Goal: Task Accomplishment & Management: Manage account settings

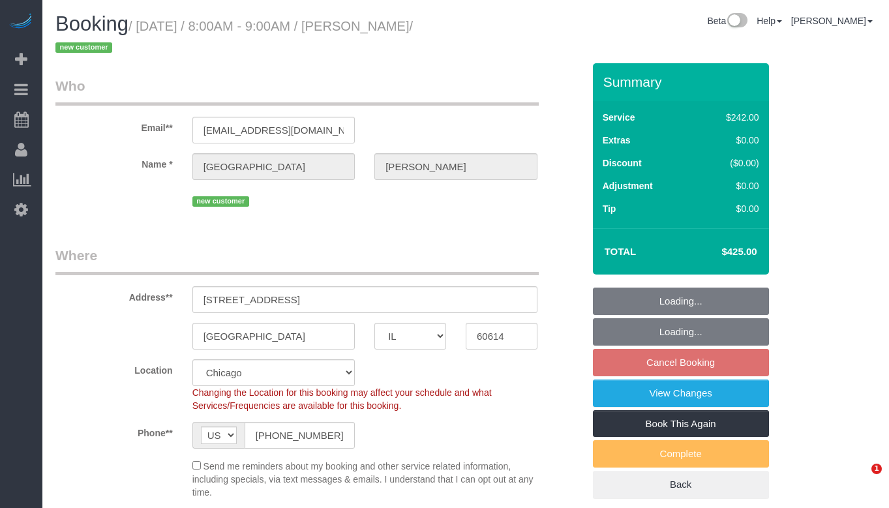
select select "IL"
select select "512"
select select "4"
select select "1"
select select "4"
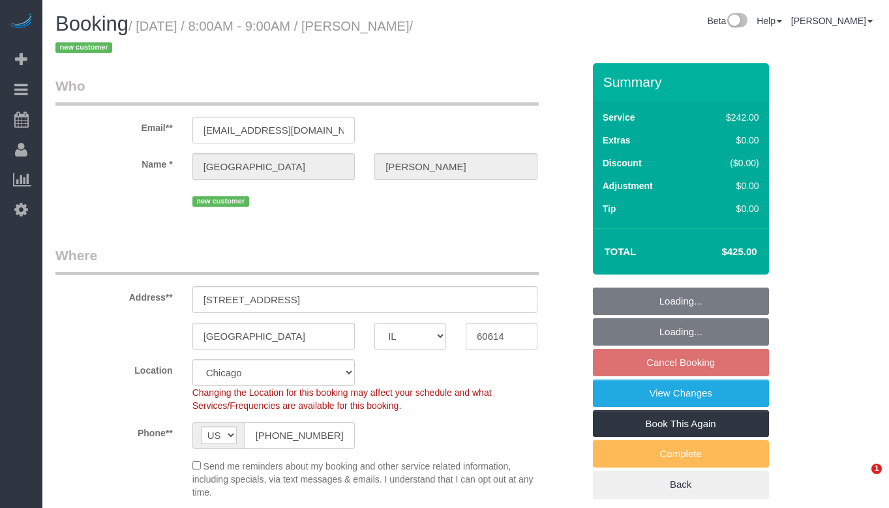
select select "spot1"
select select "number:1"
select select "number:58"
select select "number:139"
select select "number:104"
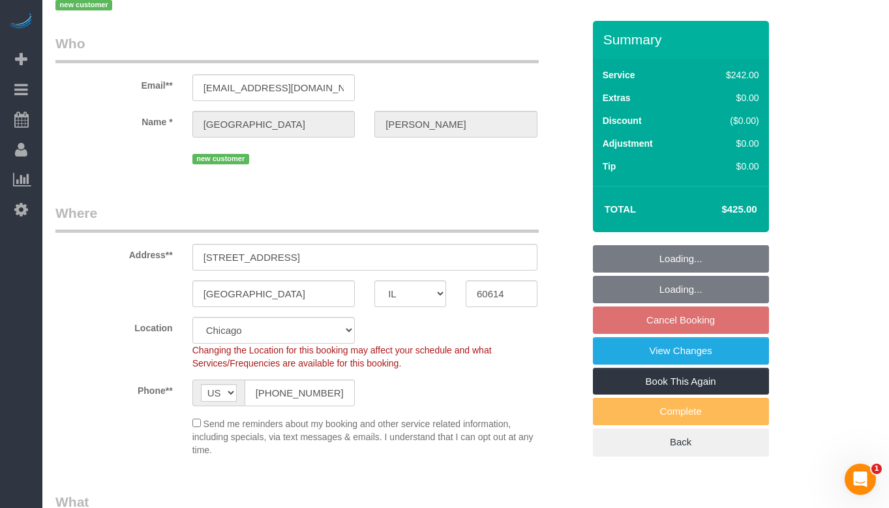
scroll to position [65, 0]
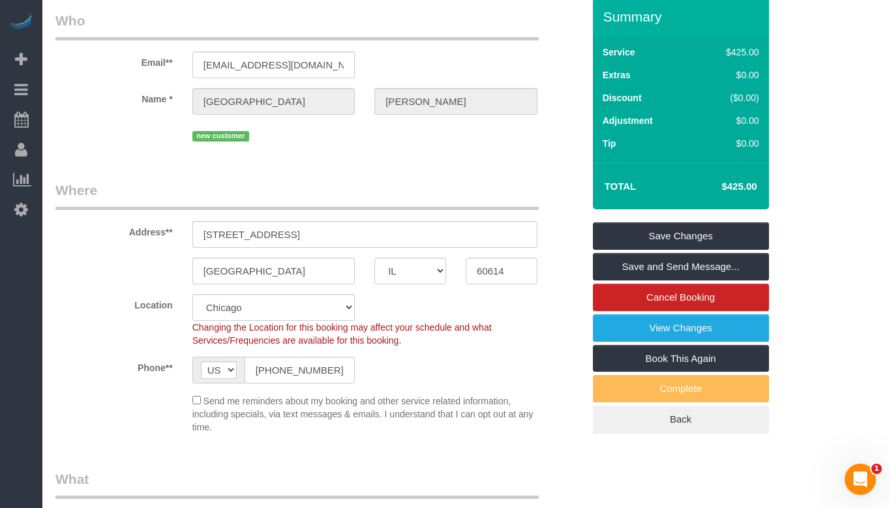
click at [482, 293] on fieldset "Where Address** [STREET_ADDRESS] [GEOGRAPHIC_DATA] AK AL AR AZ CA CO CT DC DE […" at bounding box center [319, 312] width 528 height 263
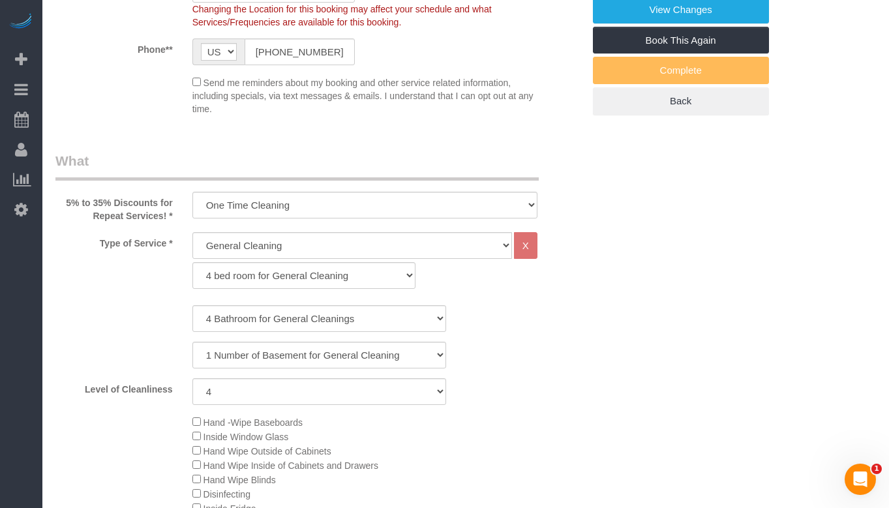
scroll to position [253, 0]
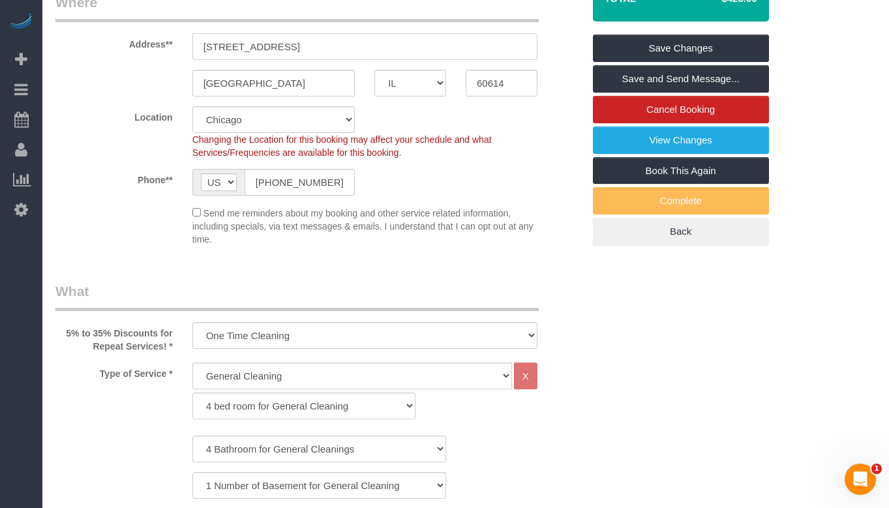
click at [316, 52] on input "[STREET_ADDRESS]" at bounding box center [364, 46] width 345 height 27
click at [317, 52] on input "[STREET_ADDRESS]" at bounding box center [364, 46] width 345 height 27
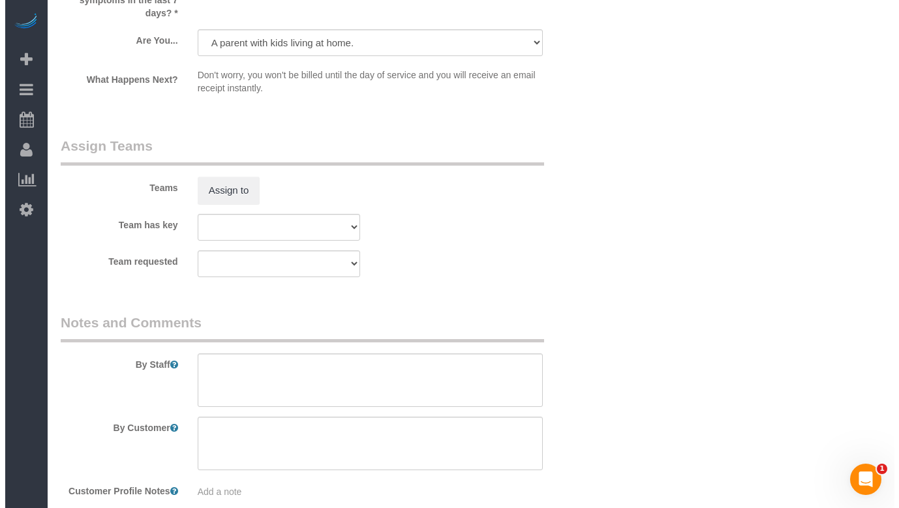
scroll to position [2234, 0]
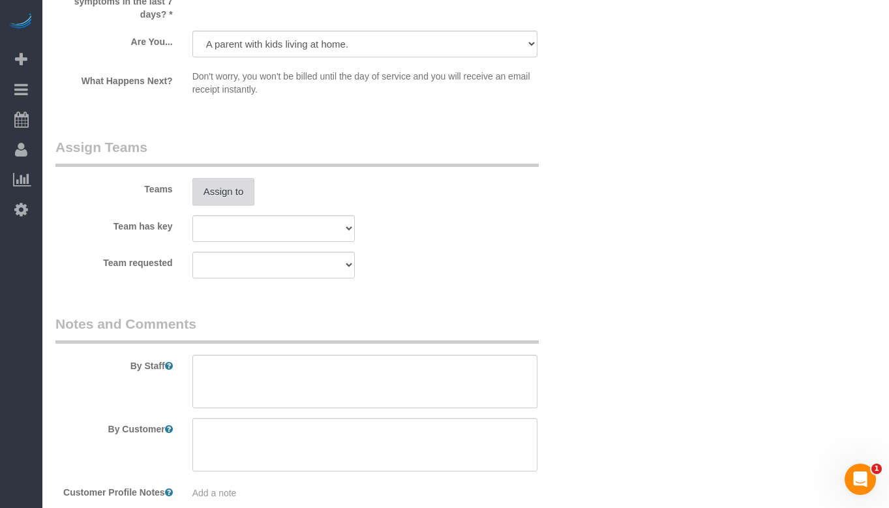
click at [201, 178] on button "Assign to" at bounding box center [223, 191] width 63 height 27
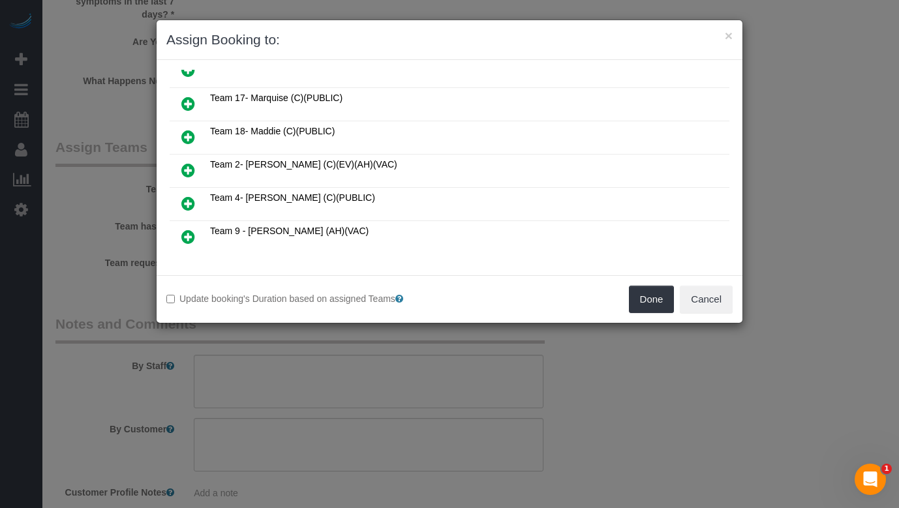
scroll to position [196, 0]
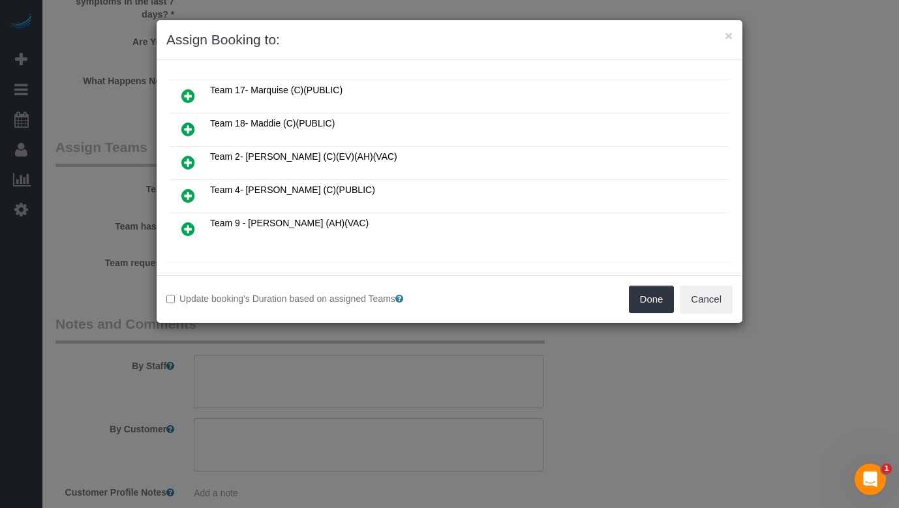
click at [188, 129] on icon at bounding box center [188, 129] width 14 height 16
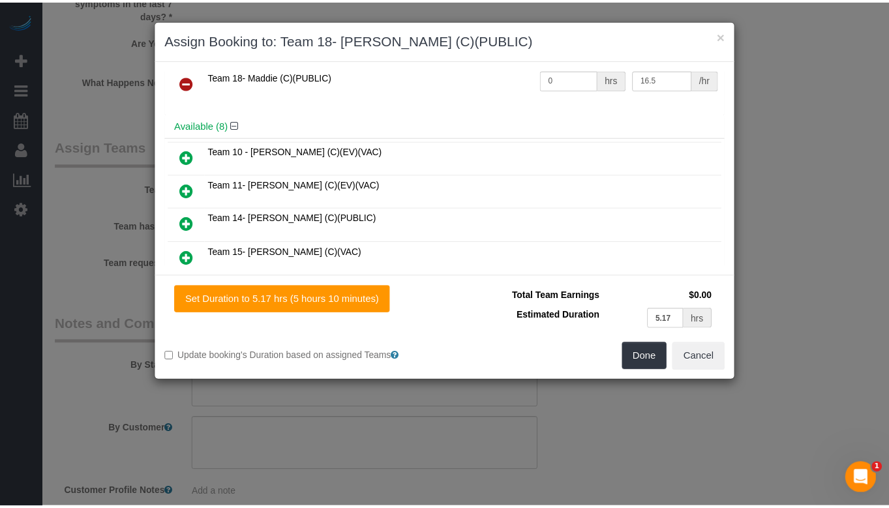
scroll to position [0, 0]
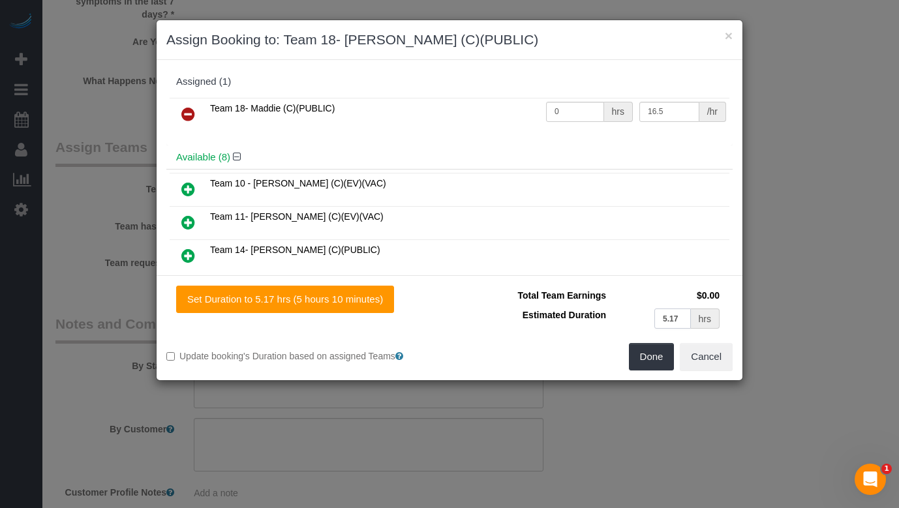
click at [678, 321] on input "5.17" at bounding box center [672, 318] width 37 height 20
type input "5.37"
click at [578, 116] on input "0" at bounding box center [575, 112] width 58 height 20
type input "5.37"
click at [651, 351] on button "Done" at bounding box center [652, 356] width 46 height 27
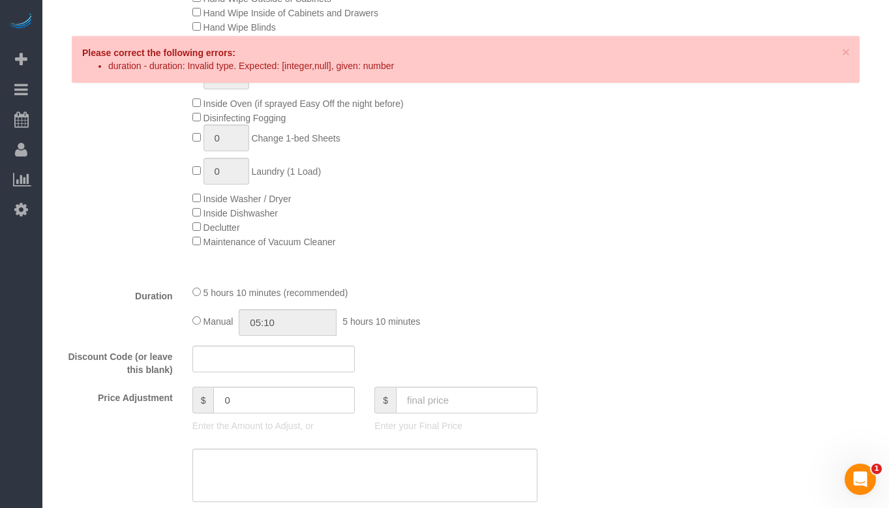
scroll to position [864, 0]
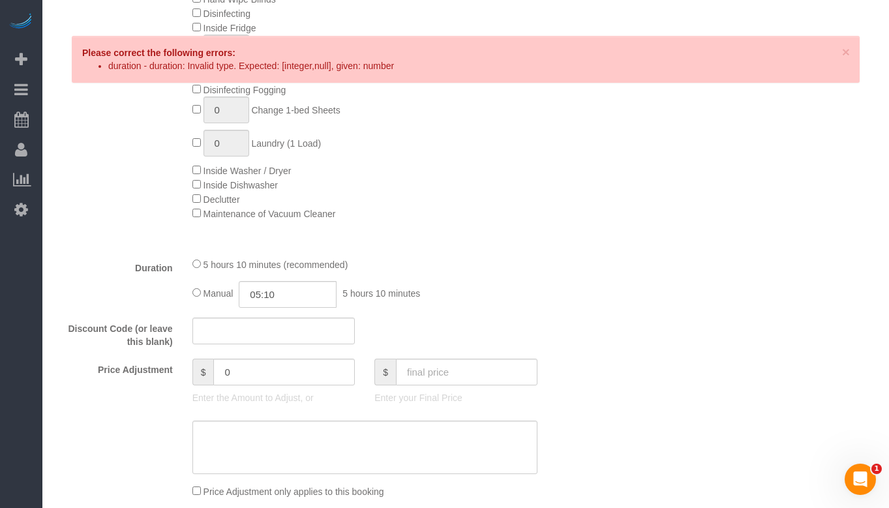
select select "spot6"
click at [343, 293] on div "Manual 05:10 5 hours 10 minutes" at bounding box center [364, 294] width 345 height 27
click at [322, 290] on input "05:10" at bounding box center [288, 294] width 98 height 27
type input "05:"
select select "spot11"
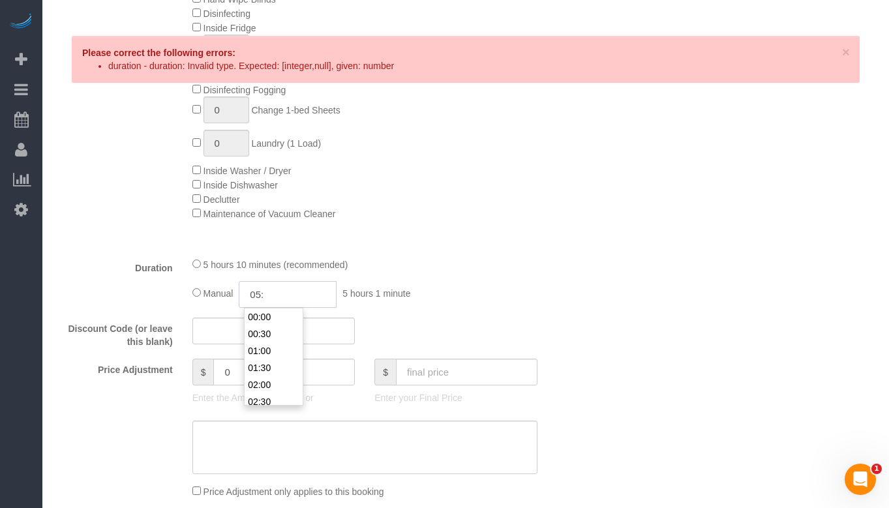
scroll to position [153, 0]
select select "spot16"
type input "05:25"
select select "spot21"
select select "spot26"
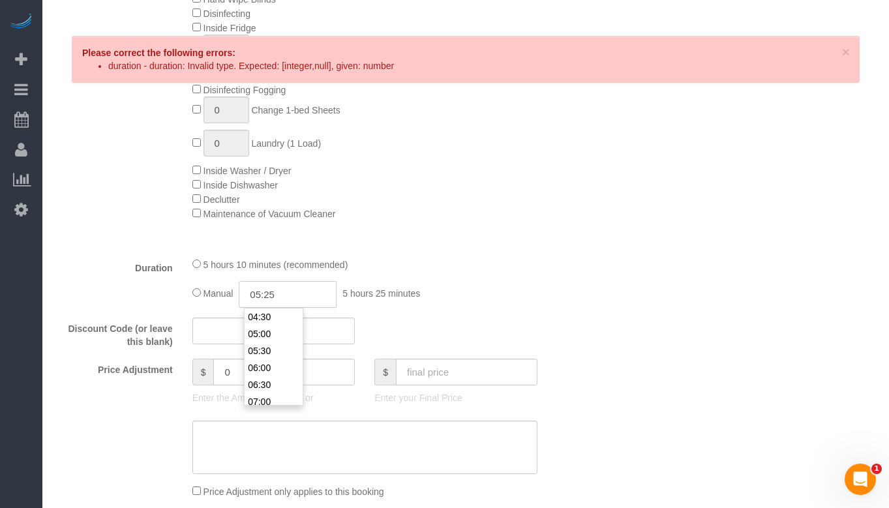
type input "05:25"
click at [484, 263] on div "5 hours 10 minutes (recommended)" at bounding box center [364, 264] width 345 height 14
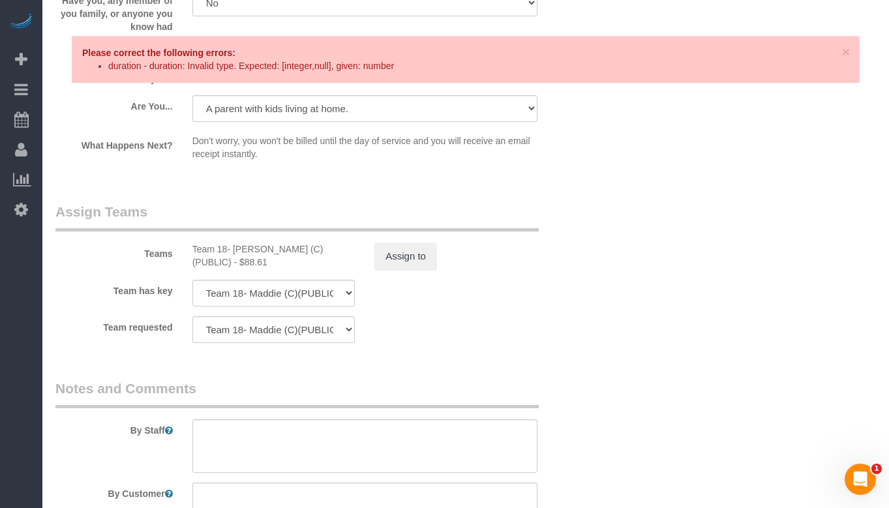
scroll to position [2169, 0]
click at [415, 243] on button "Assign to" at bounding box center [405, 256] width 63 height 27
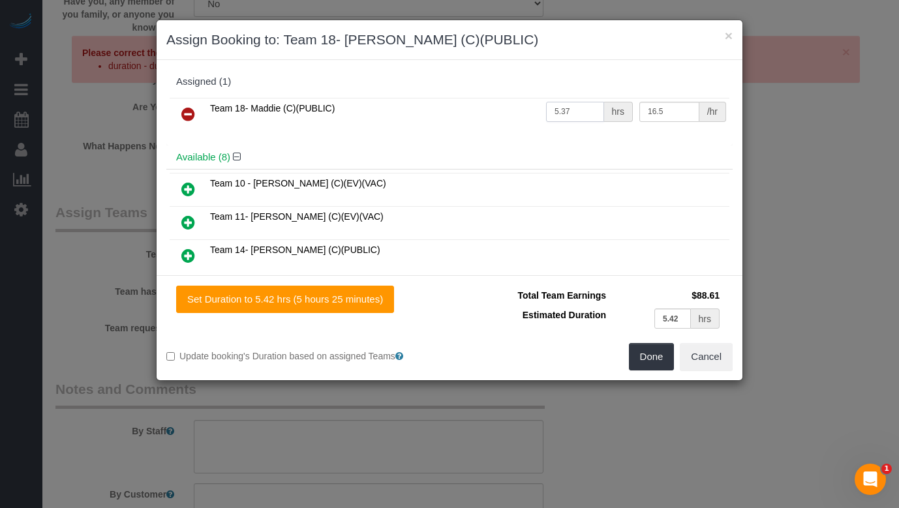
click at [567, 111] on input "5.37" at bounding box center [575, 112] width 58 height 20
type input "5.42"
click at [646, 349] on button "Done" at bounding box center [652, 356] width 46 height 27
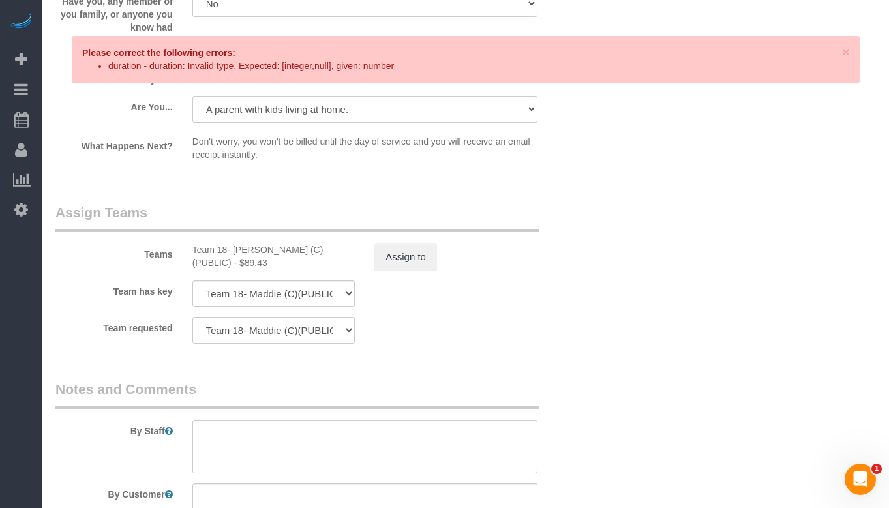
click at [845, 51] on span "×" at bounding box center [846, 51] width 8 height 15
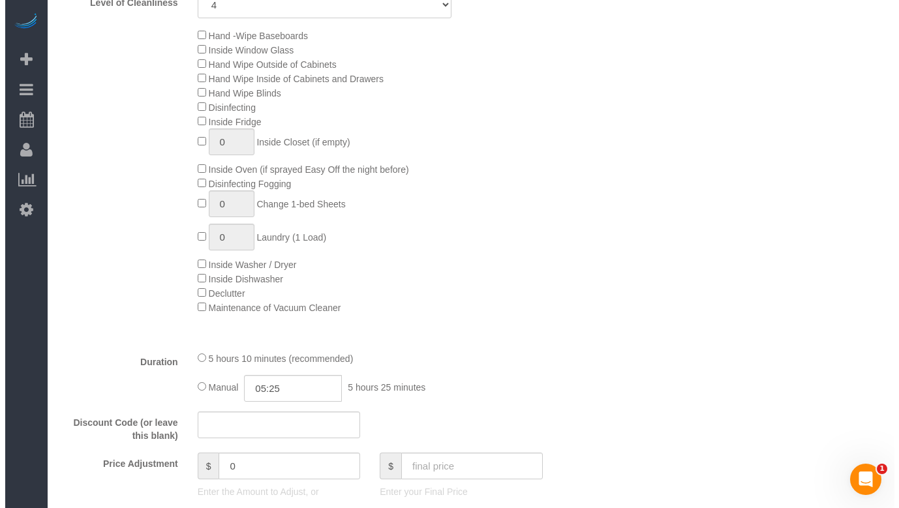
scroll to position [0, 0]
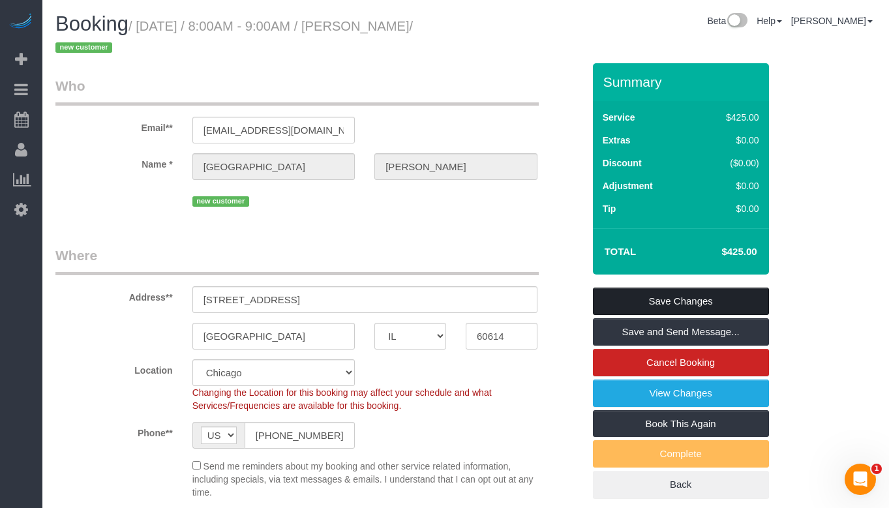
click at [720, 300] on link "Save Changes" at bounding box center [681, 301] width 176 height 27
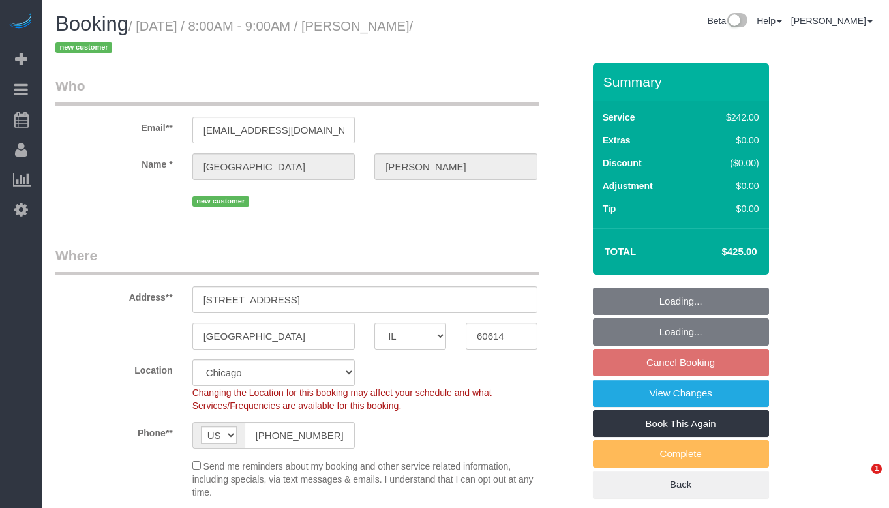
select select "IL"
select select "number:1"
select select "number:58"
select select "number:139"
select select "number:104"
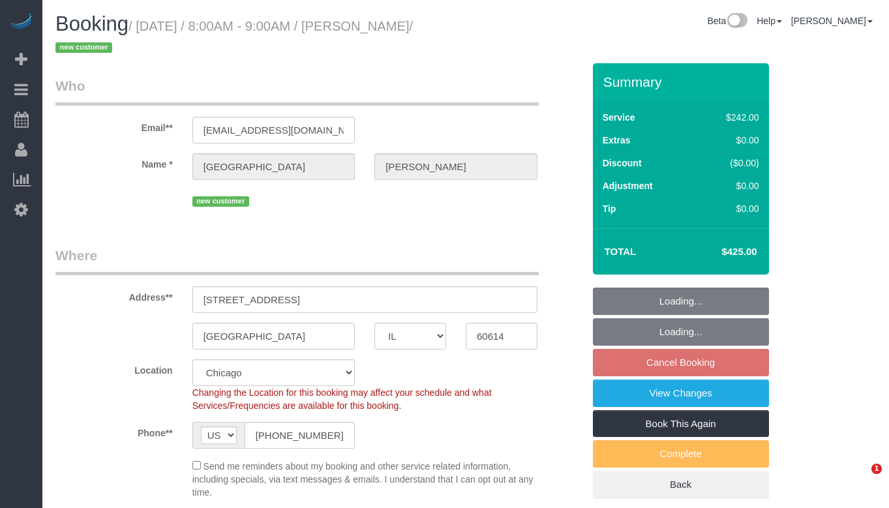
select select "object:823"
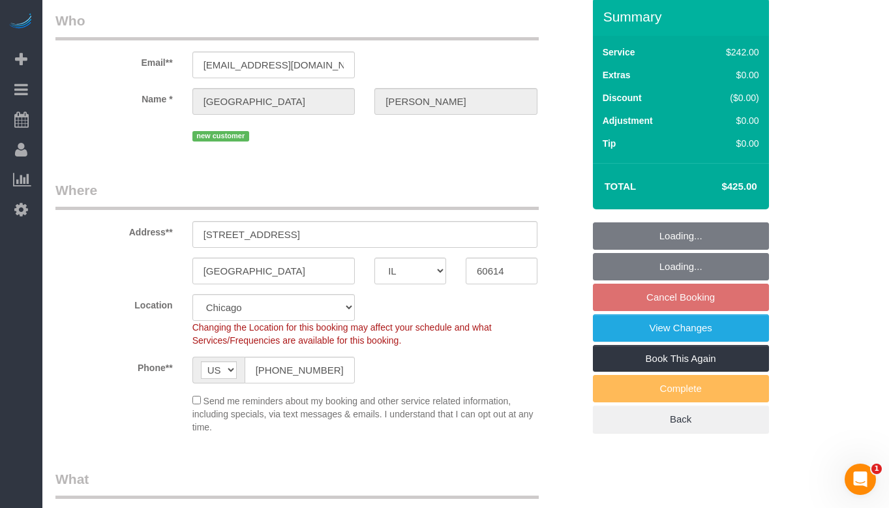
select select "spot1"
select select "512"
select select "4"
select select "1"
select select "4"
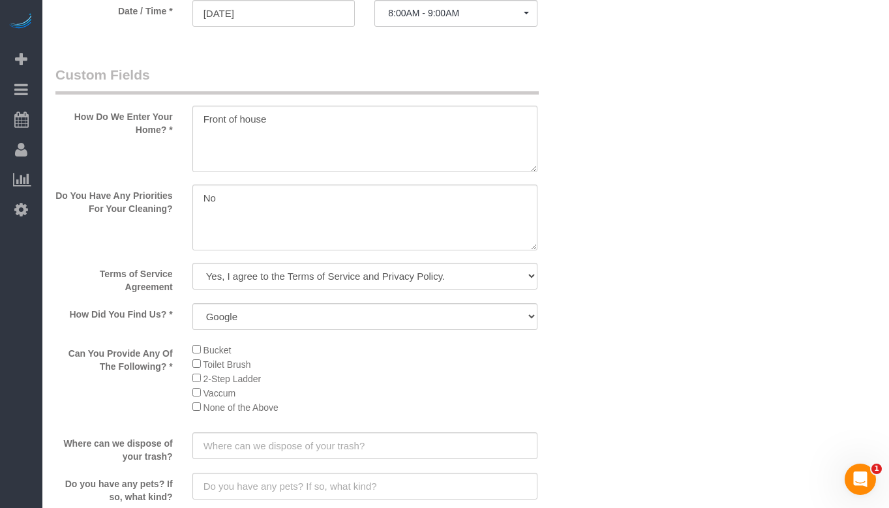
scroll to position [1565, 0]
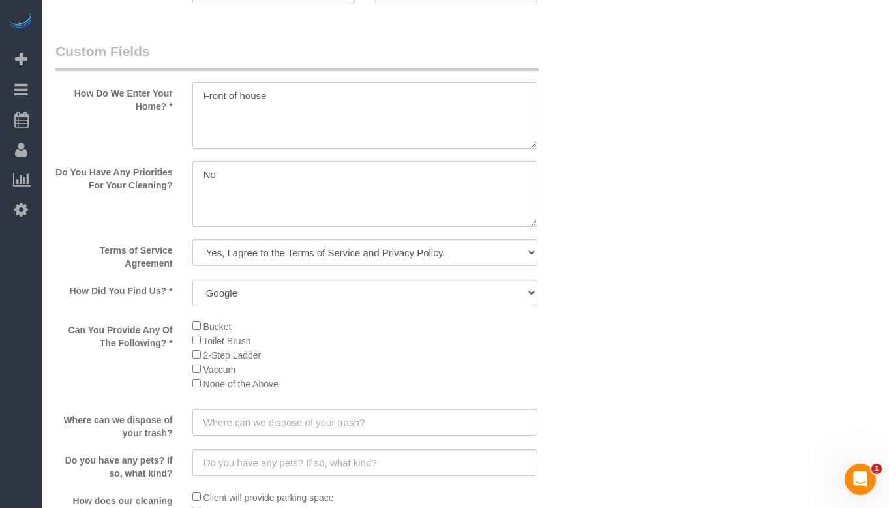
click at [335, 183] on textarea at bounding box center [364, 194] width 345 height 67
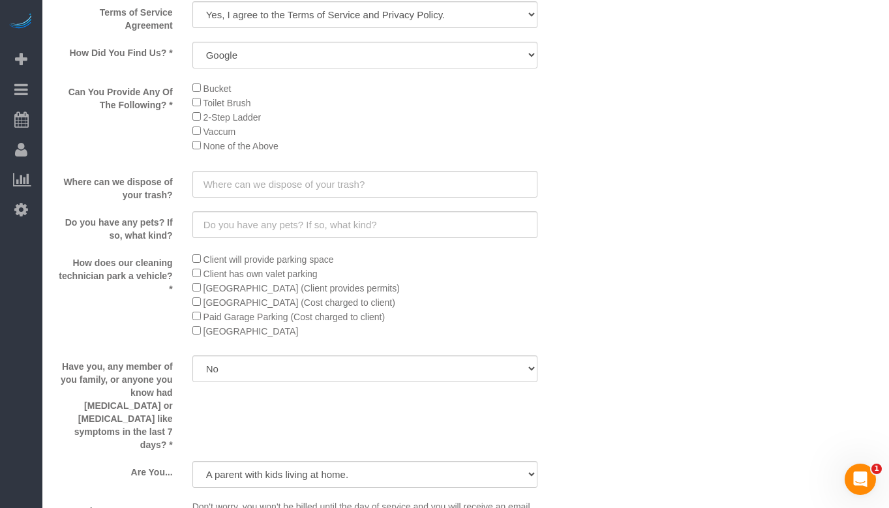
scroll to position [1826, 0]
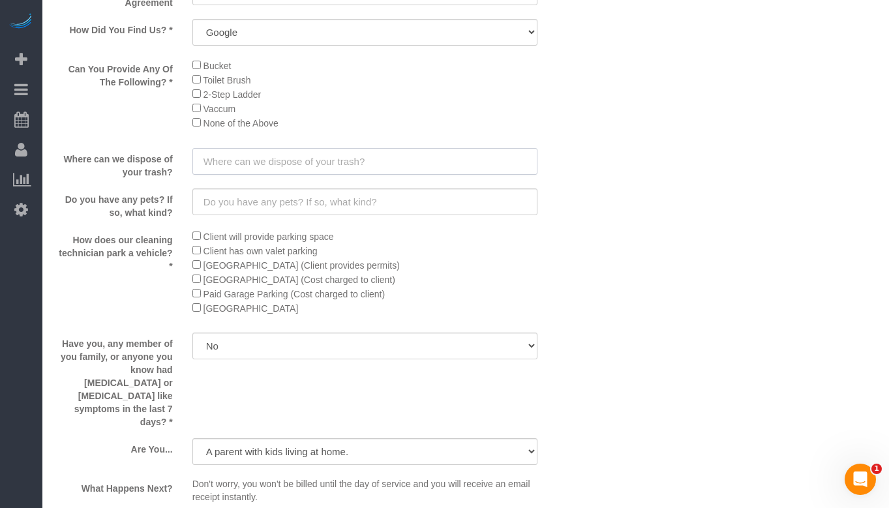
click at [400, 166] on input "text" at bounding box center [364, 161] width 345 height 27
type input "a"
type input "Alley"
click at [397, 202] on input "text" at bounding box center [364, 201] width 345 height 27
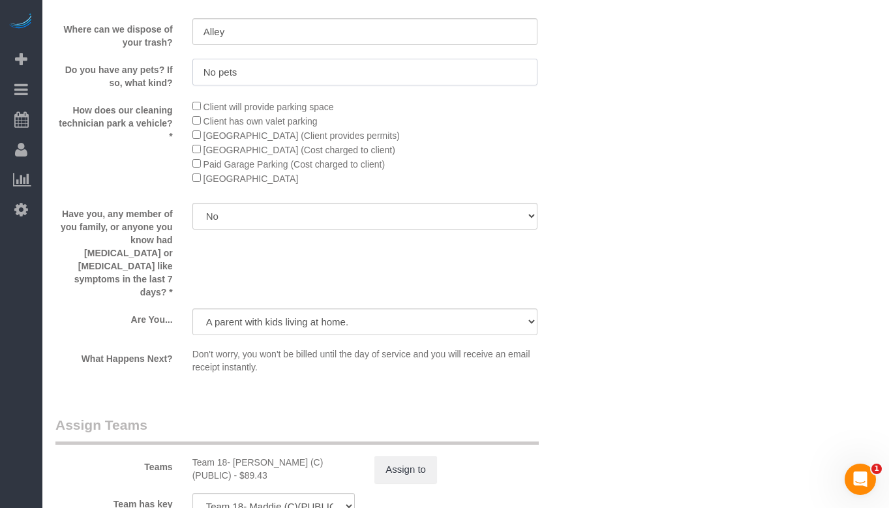
scroll to position [1957, 0]
type input "No pets"
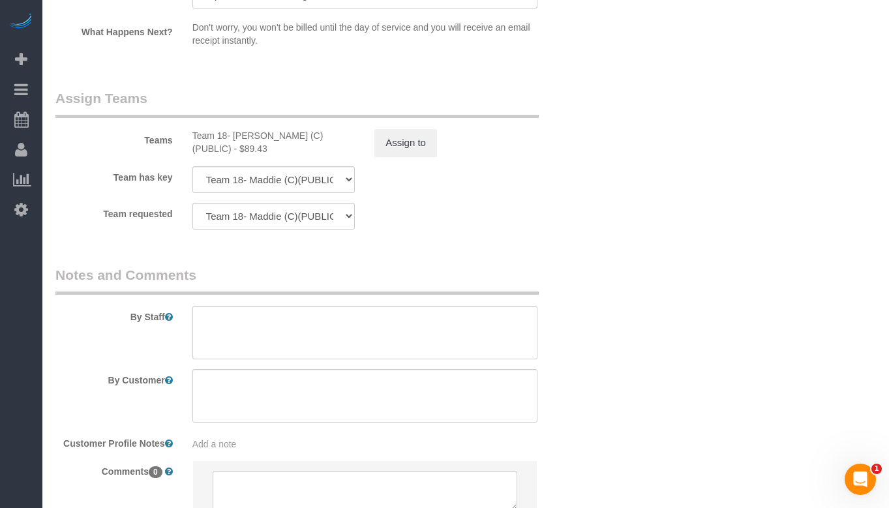
scroll to position [2348, 0]
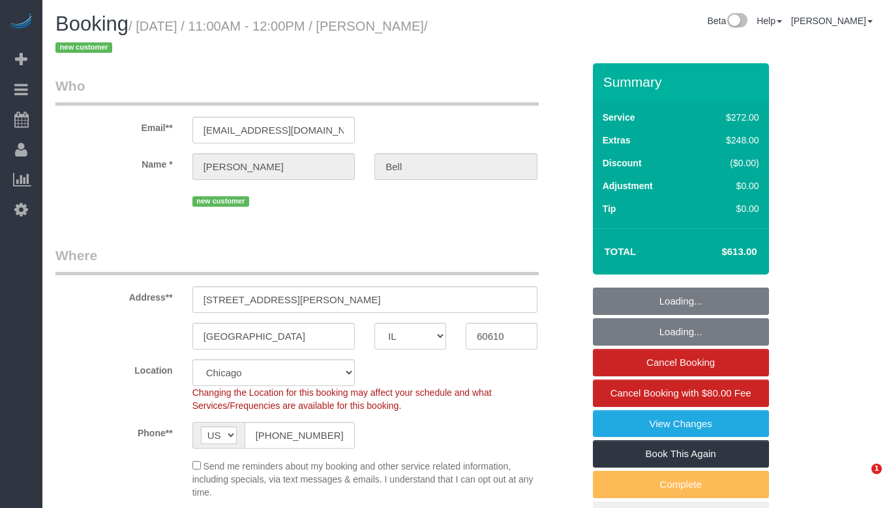
select select "IL"
select select "513"
select select "2"
select select "number:1"
select select "number:63"
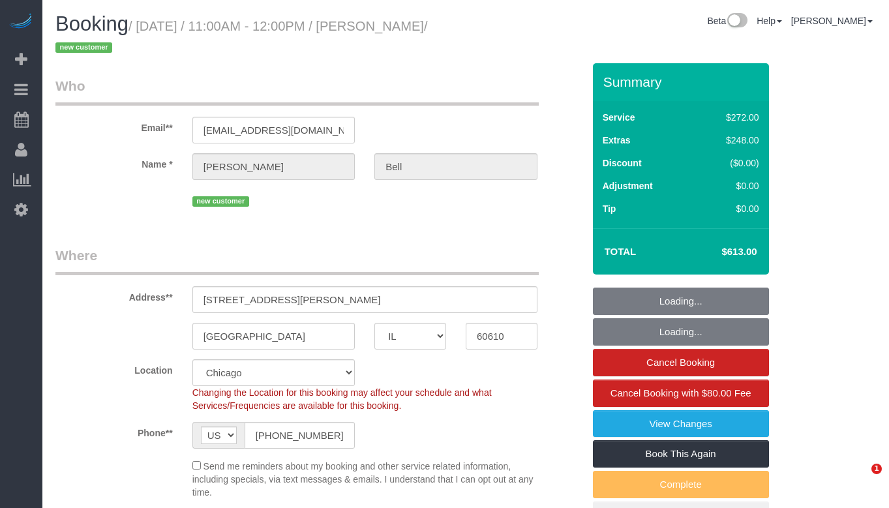
select select "number:139"
select select "number:107"
select select "object:1070"
select select "2"
